Goal: Obtain resource: Download file/media

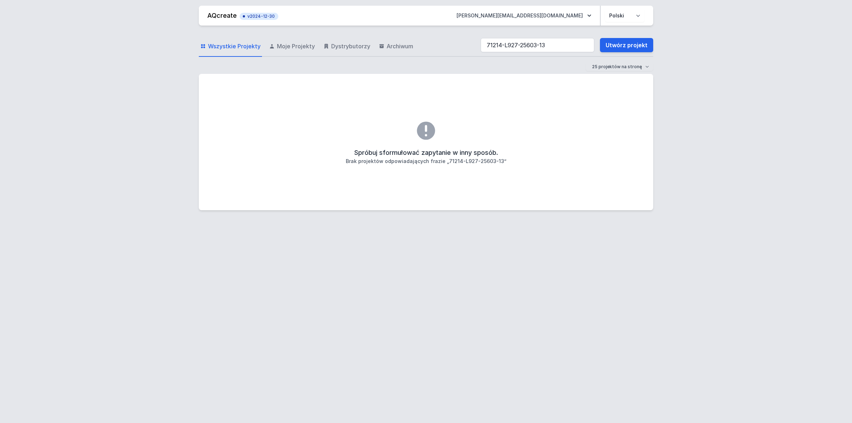
drag, startPoint x: 563, startPoint y: 45, endPoint x: -100, endPoint y: 82, distance: 664.5
click at [0, 82] on html "AQcreate v2024-12-30 [EMAIL_ADDRESS][PERSON_NAME][DOMAIN_NAME] Polski English W…" at bounding box center [426, 211] width 852 height 423
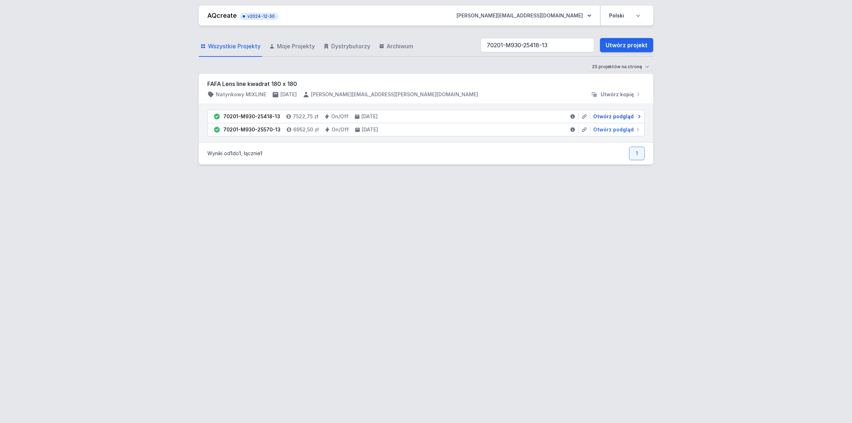
type input "70201-M930-25418-13"
click at [602, 118] on span "Otwórz podgląd" at bounding box center [613, 116] width 40 height 7
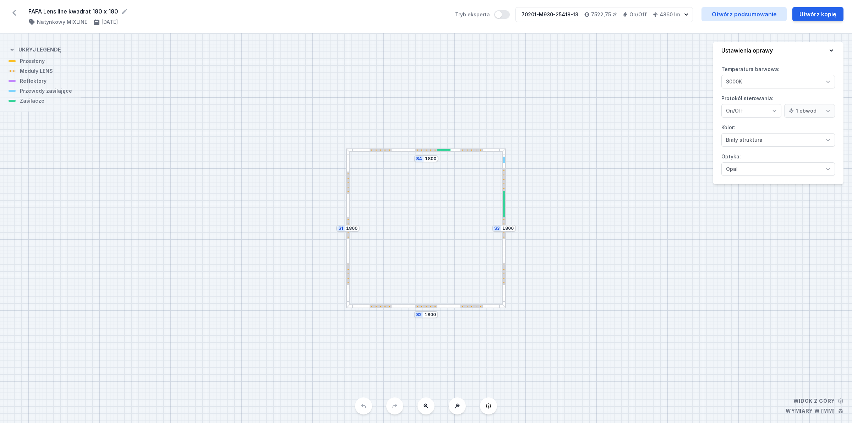
click at [746, 6] on div "FAFA Lens line kwadrat 180 x 180 ( 11192 /v 1 ) Natynkowy MIXLINE [DATE] Tryb e…" at bounding box center [426, 16] width 852 height 33
click at [747, 12] on link "Otwórz podsumowanie" at bounding box center [743, 14] width 85 height 14
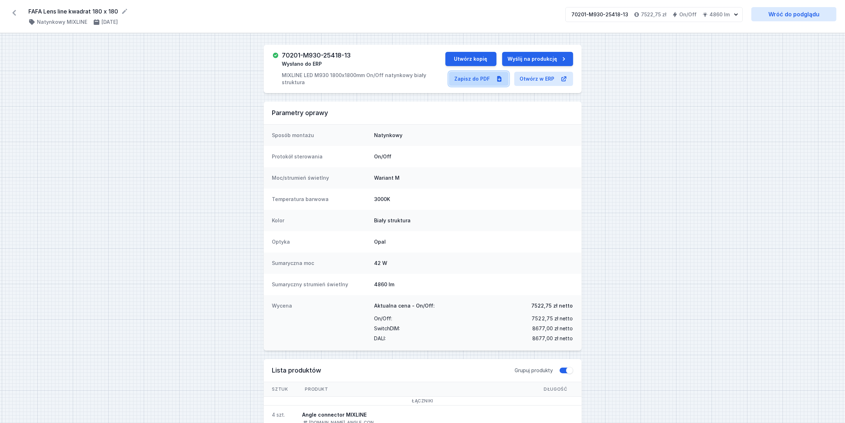
click at [465, 75] on link "Zapisz do PDF" at bounding box center [479, 79] width 60 height 14
